Goal: Navigation & Orientation: Understand site structure

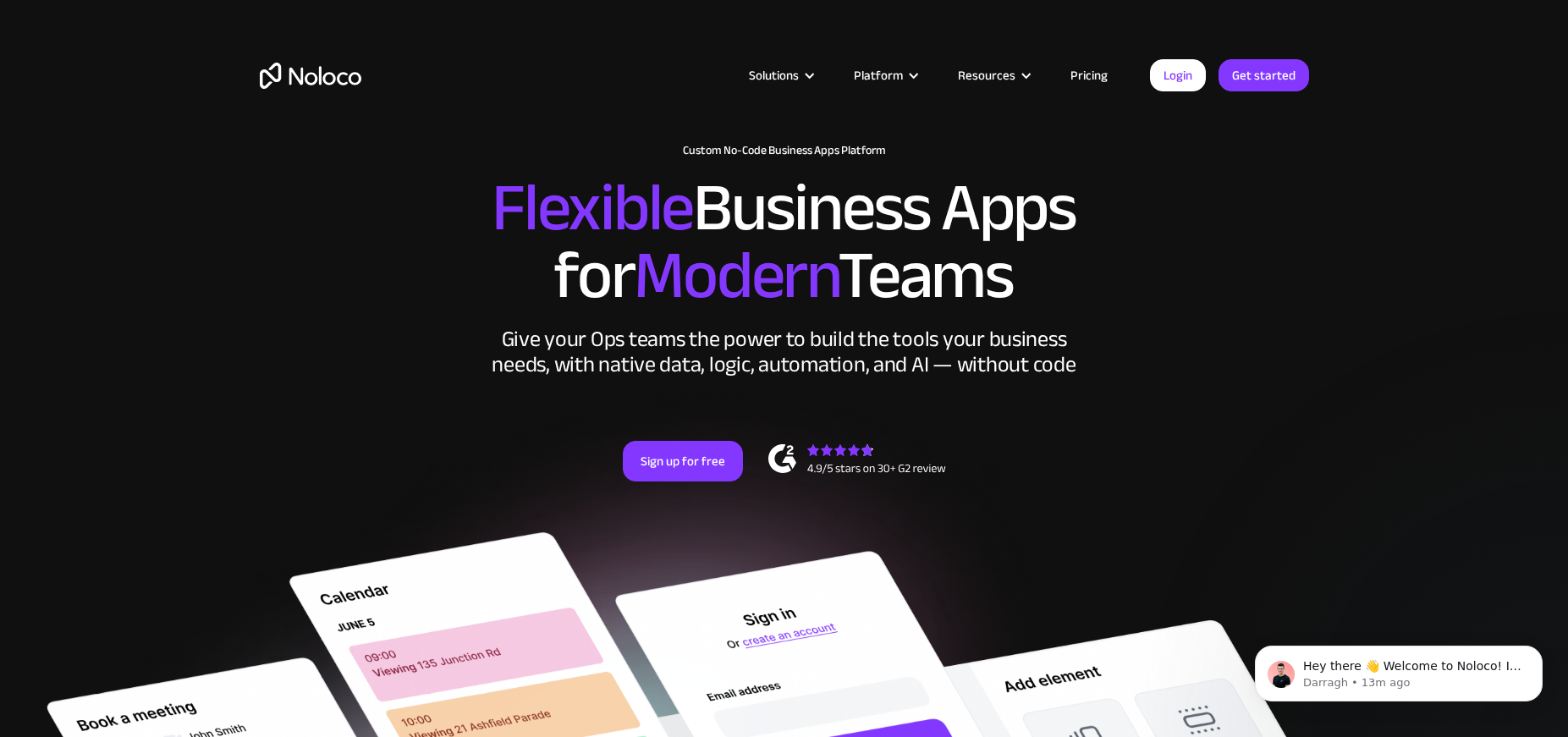
click at [1091, 75] on link "Pricing" at bounding box center [1089, 75] width 79 height 22
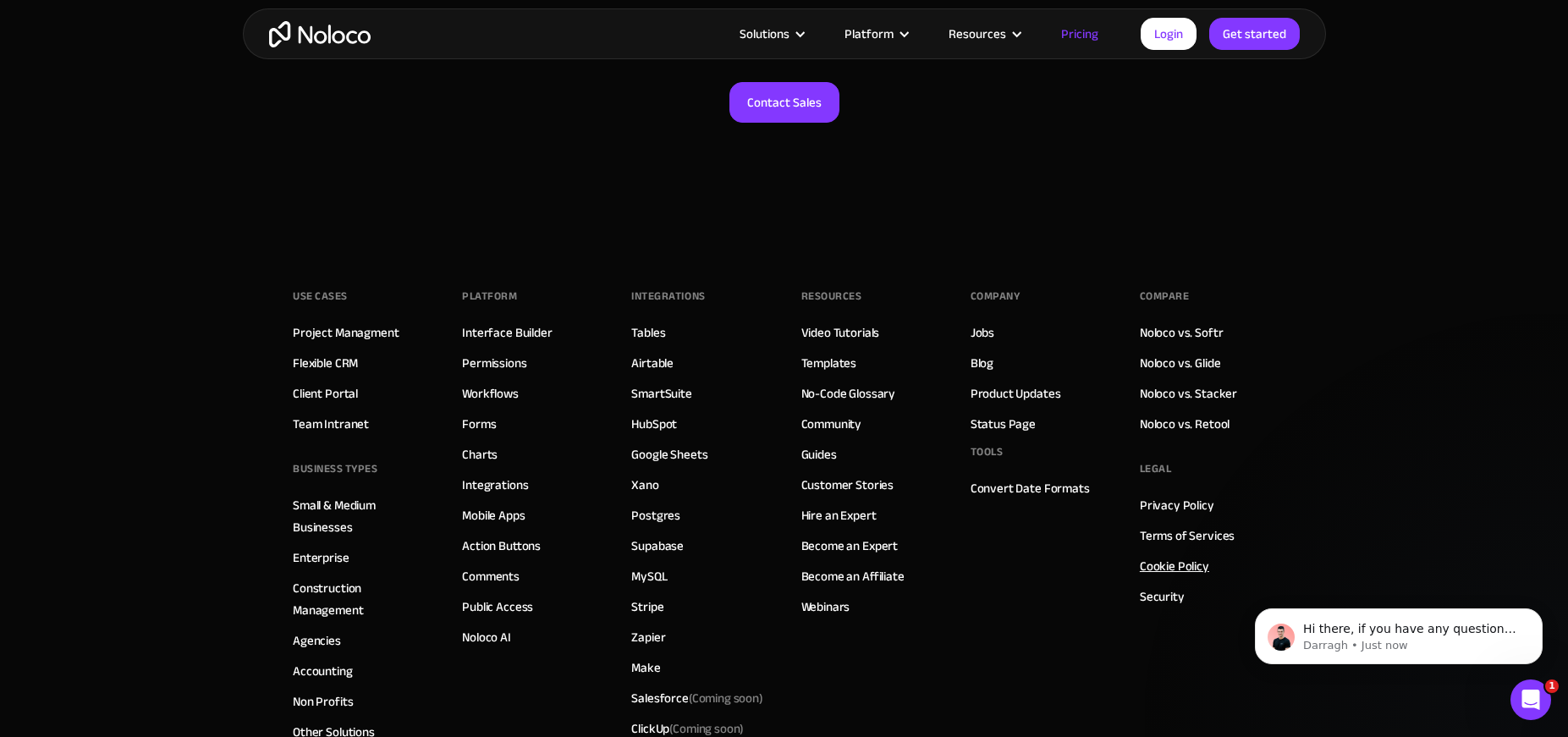
scroll to position [8444, 0]
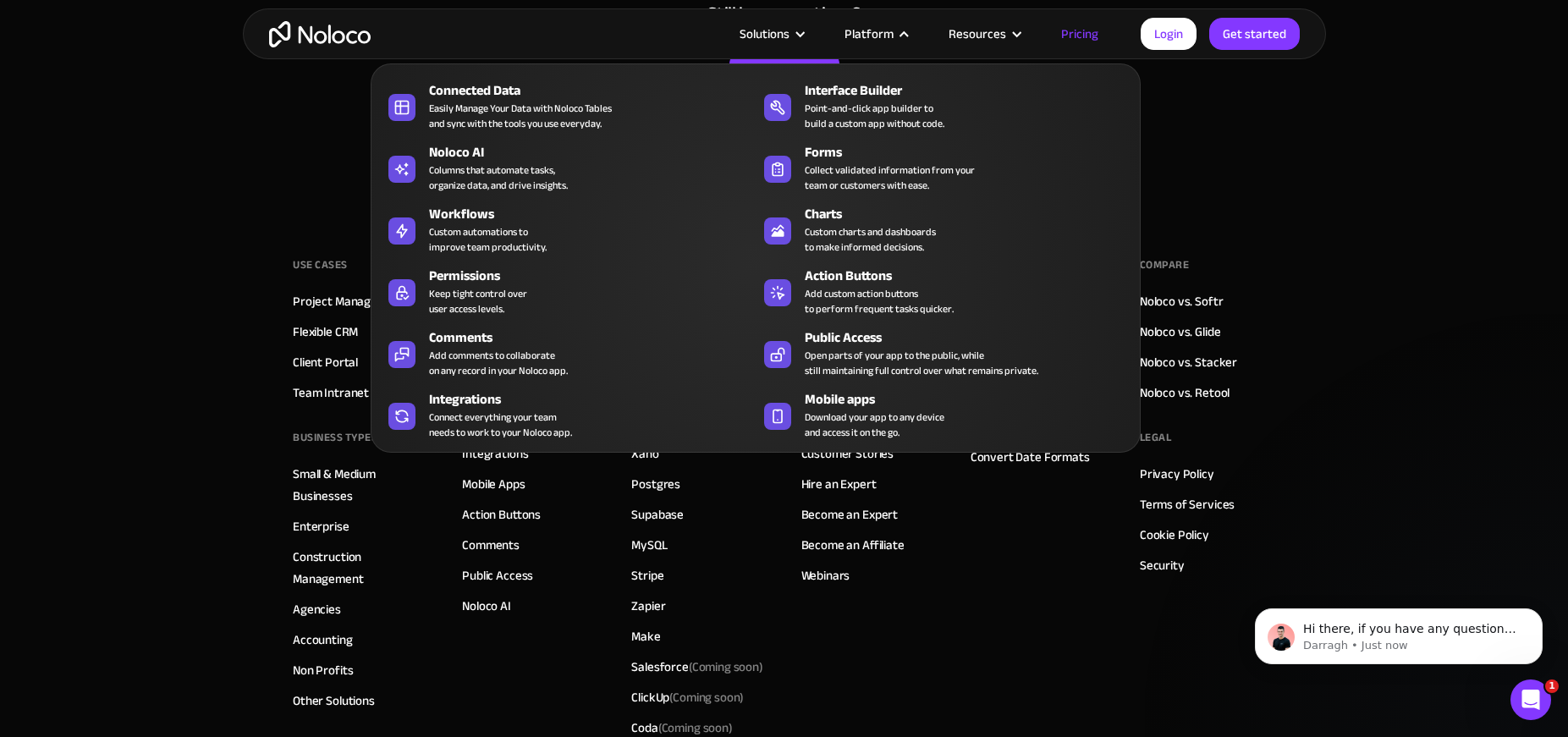
click at [767, 40] on nav "Connected Data Easily Manage Your Data with Noloco Tables and sync with the too…" at bounding box center [755, 247] width 769 height 413
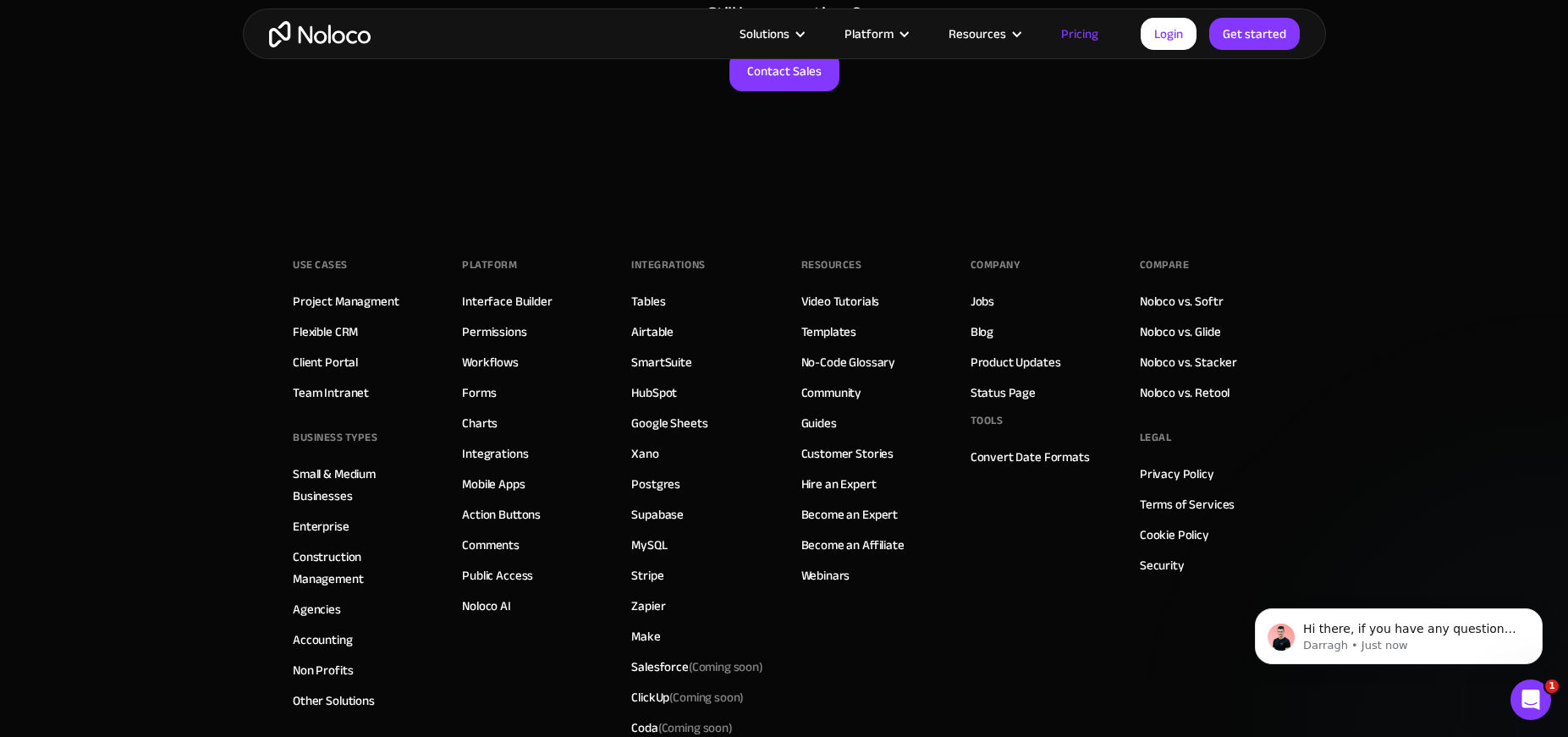
click at [249, 148] on section "Still have questions? Contact Sales" at bounding box center [784, 67] width 1568 height 267
click at [330, 35] on img "home" at bounding box center [319, 34] width 102 height 26
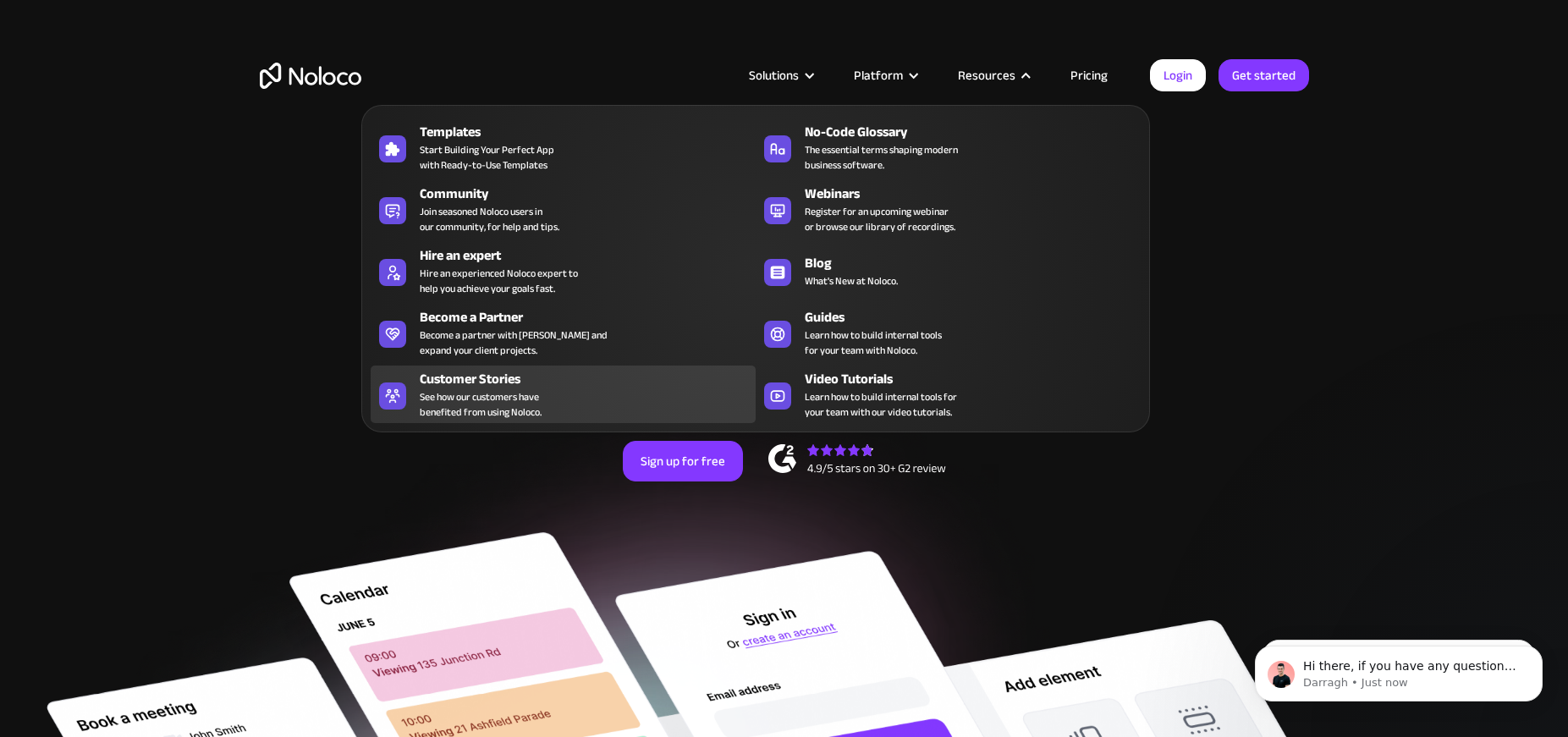
click at [485, 386] on div "Customer Stories" at bounding box center [591, 379] width 344 height 20
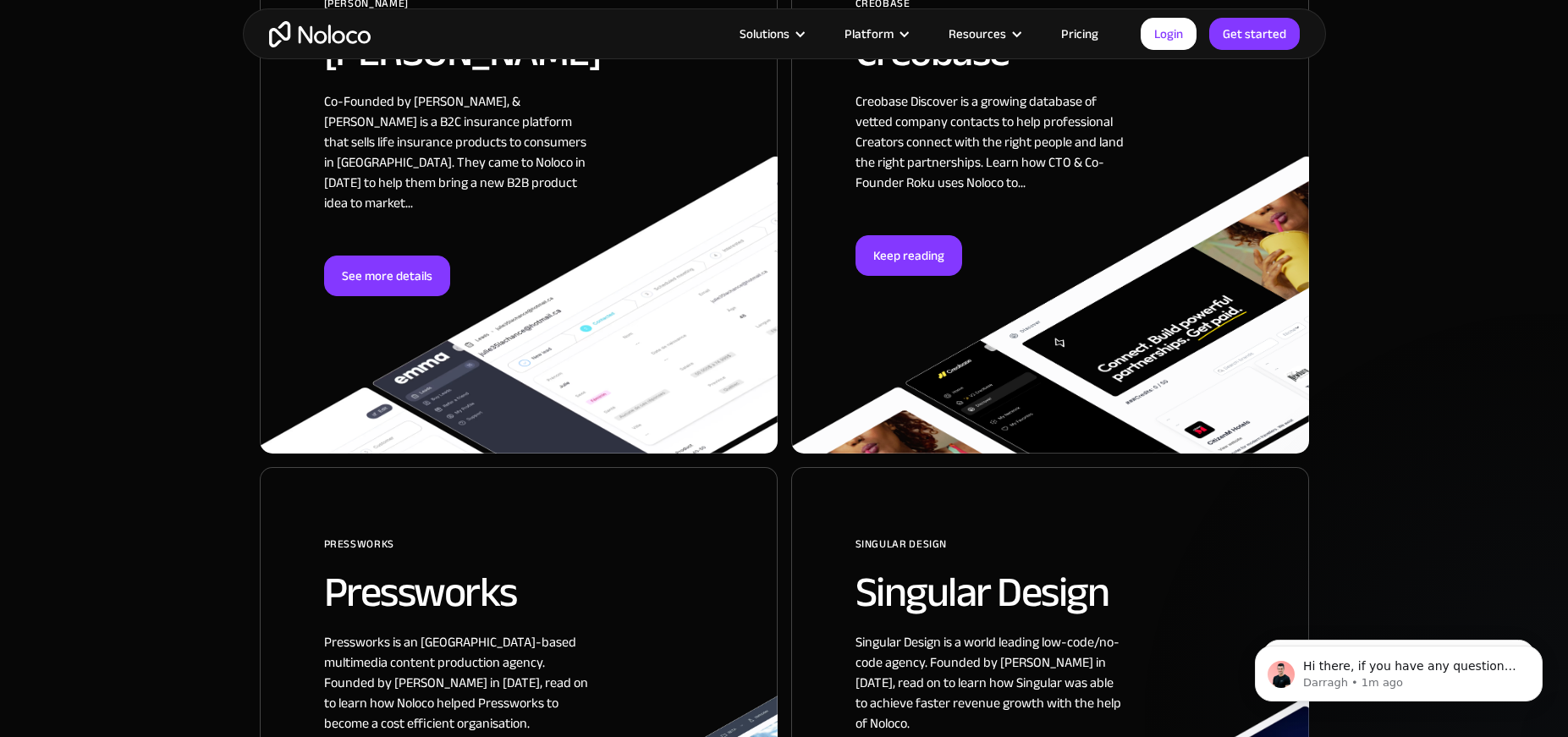
scroll to position [2371, 0]
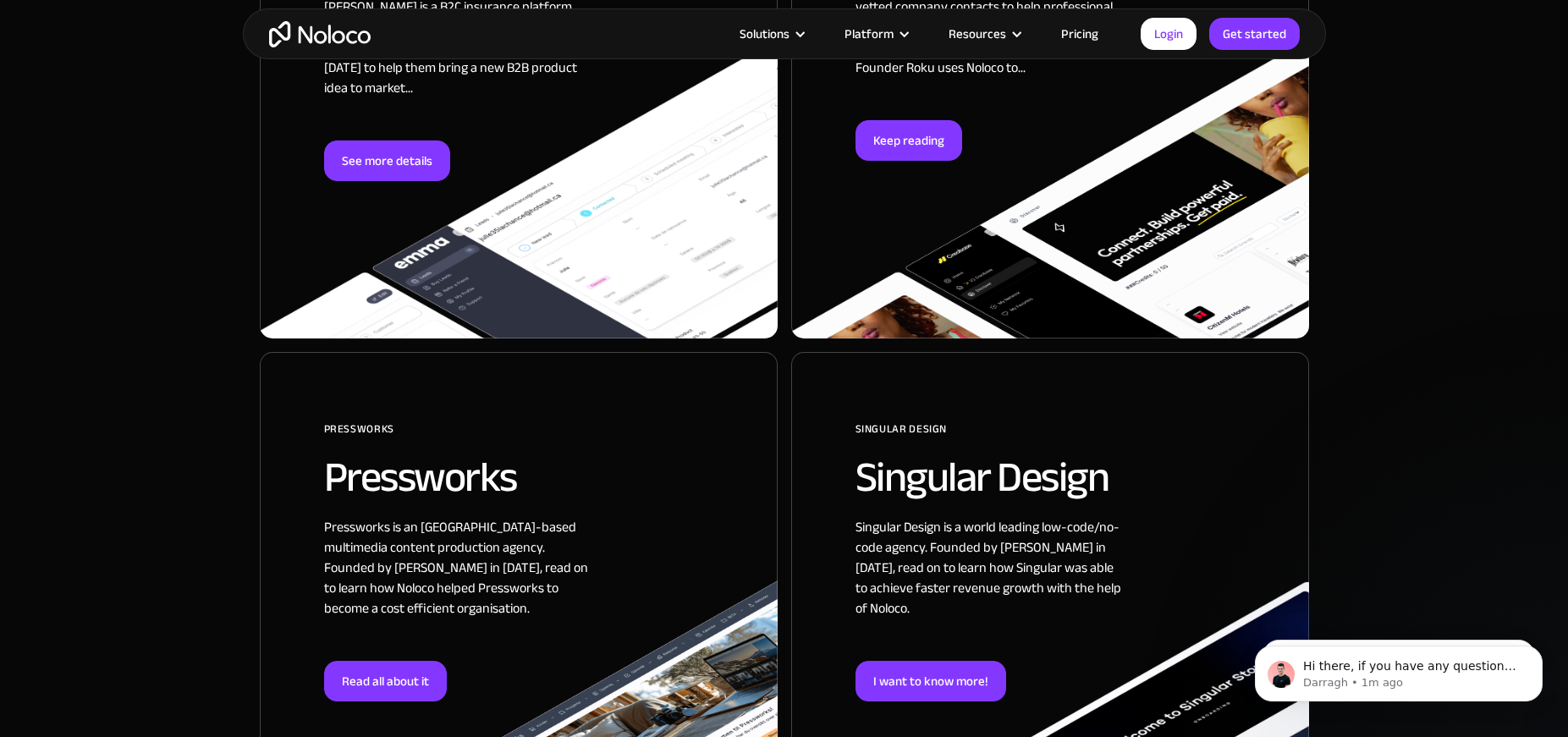
click at [1000, 154] on div "Keep reading" at bounding box center [1050, 141] width 389 height 41
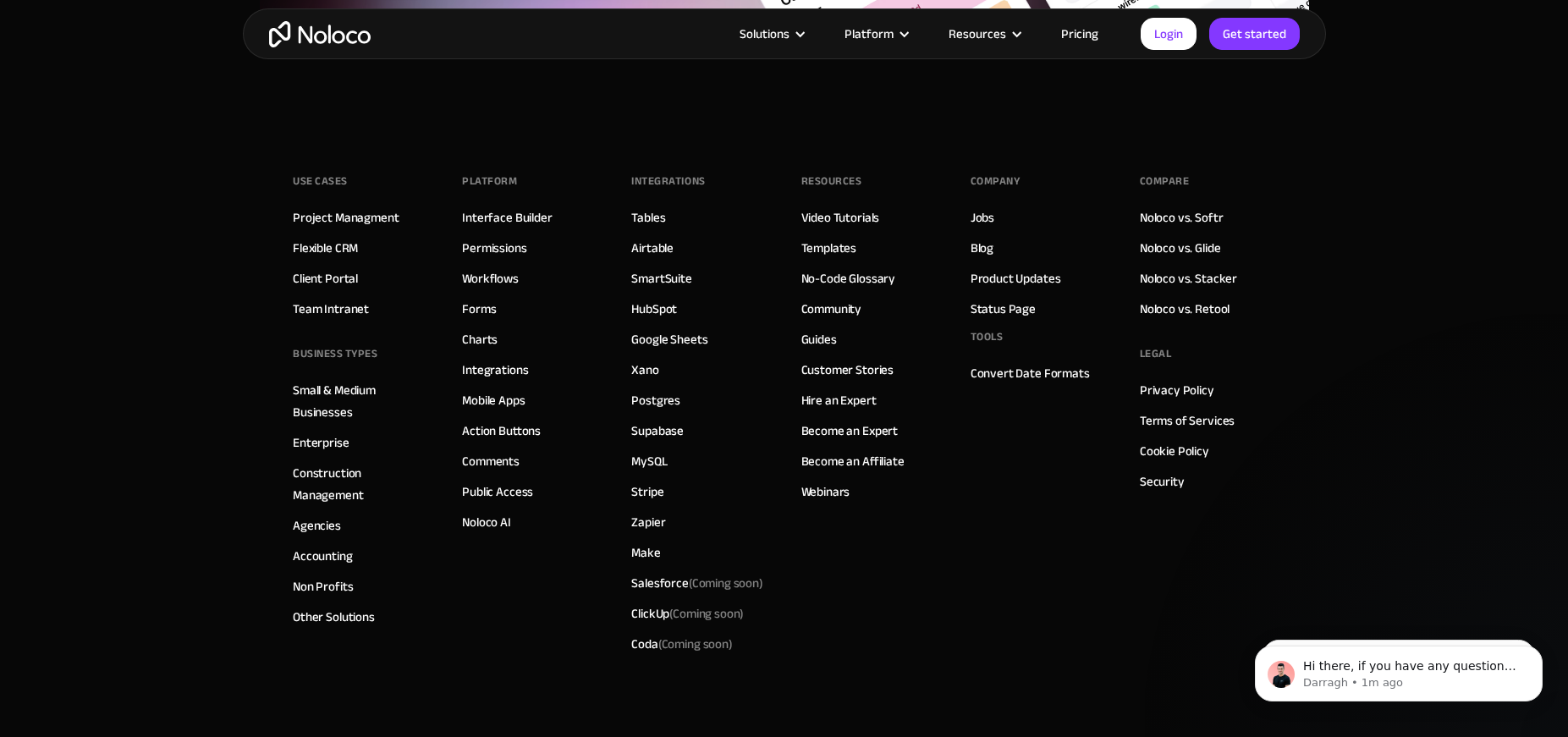
scroll to position [6464, 0]
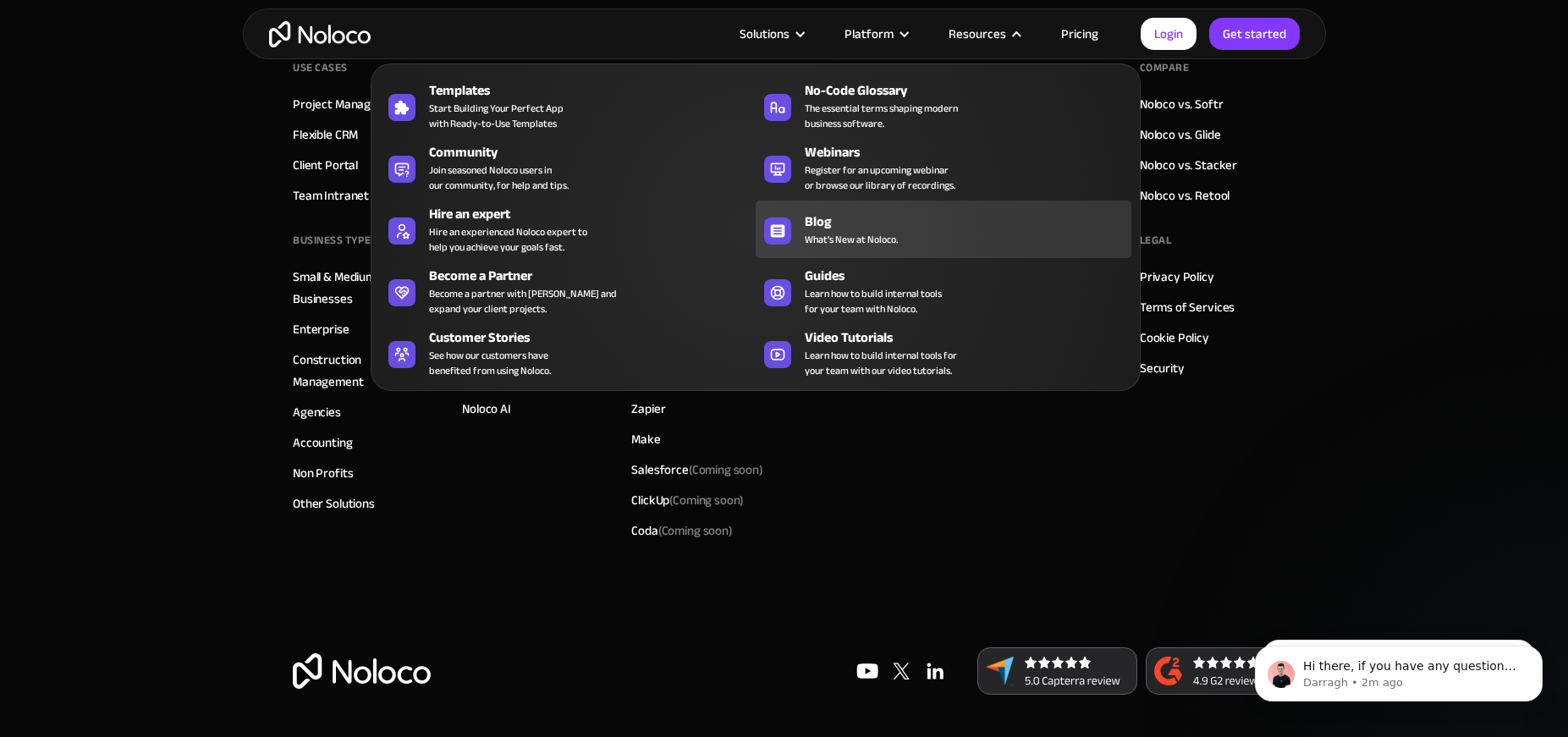
click at [854, 216] on div "Blog" at bounding box center [972, 222] width 334 height 20
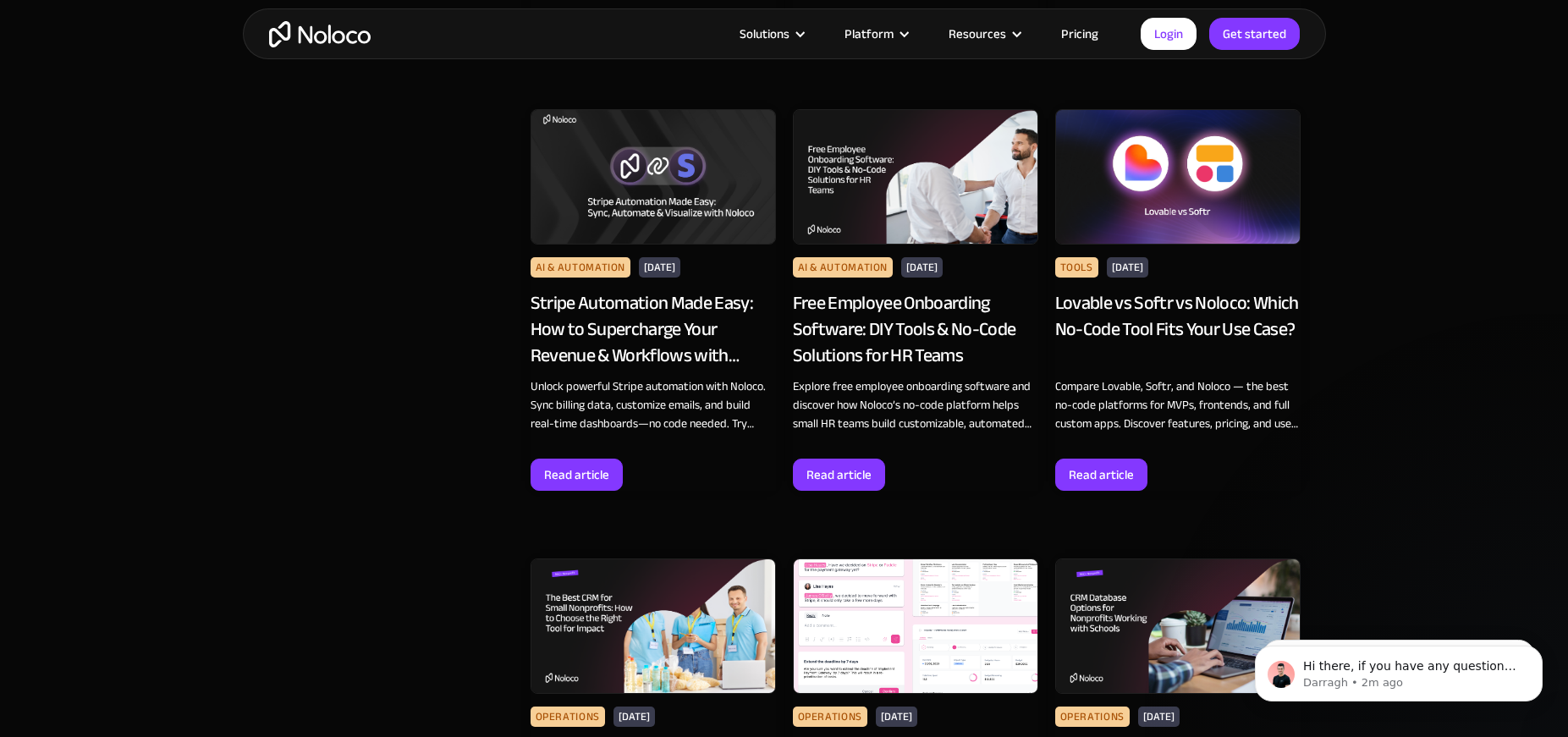
scroll to position [5691, 0]
